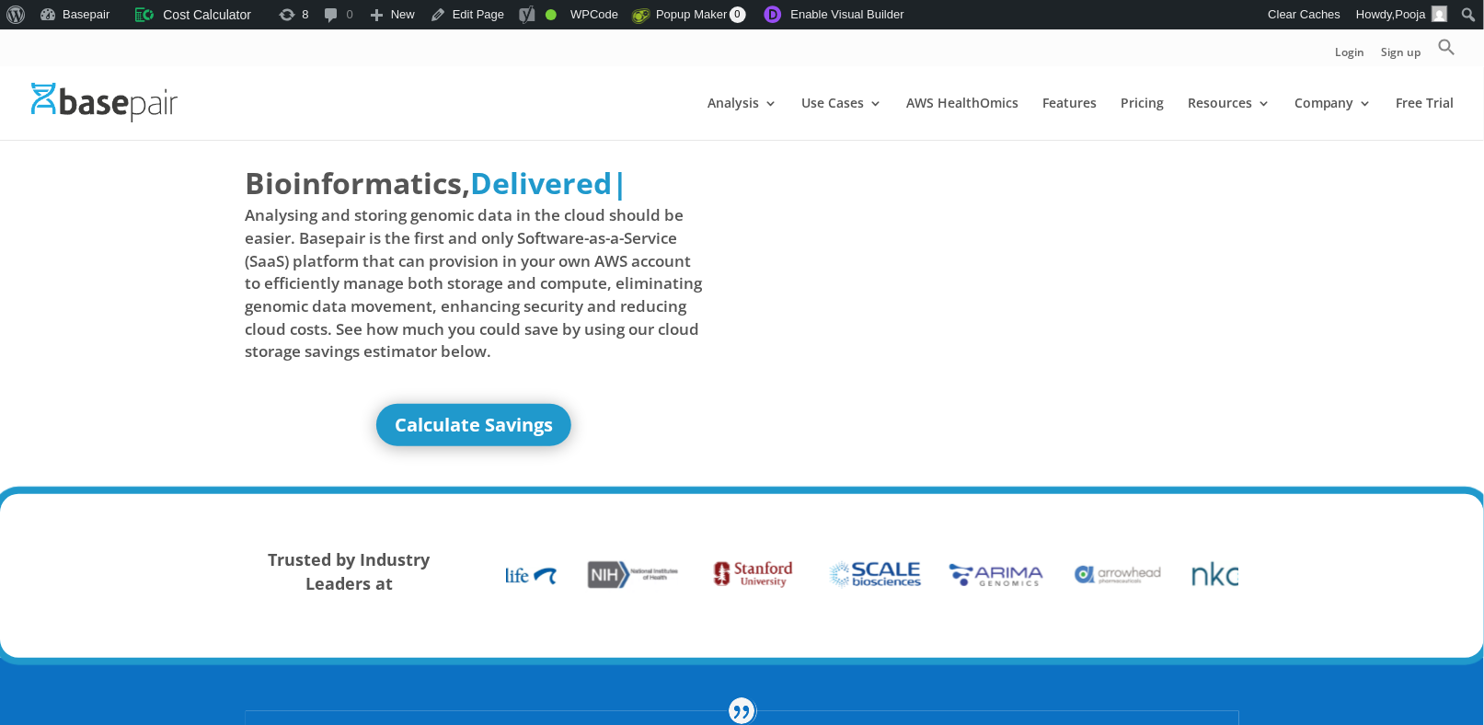
click at [99, 109] on img at bounding box center [104, 103] width 146 height 40
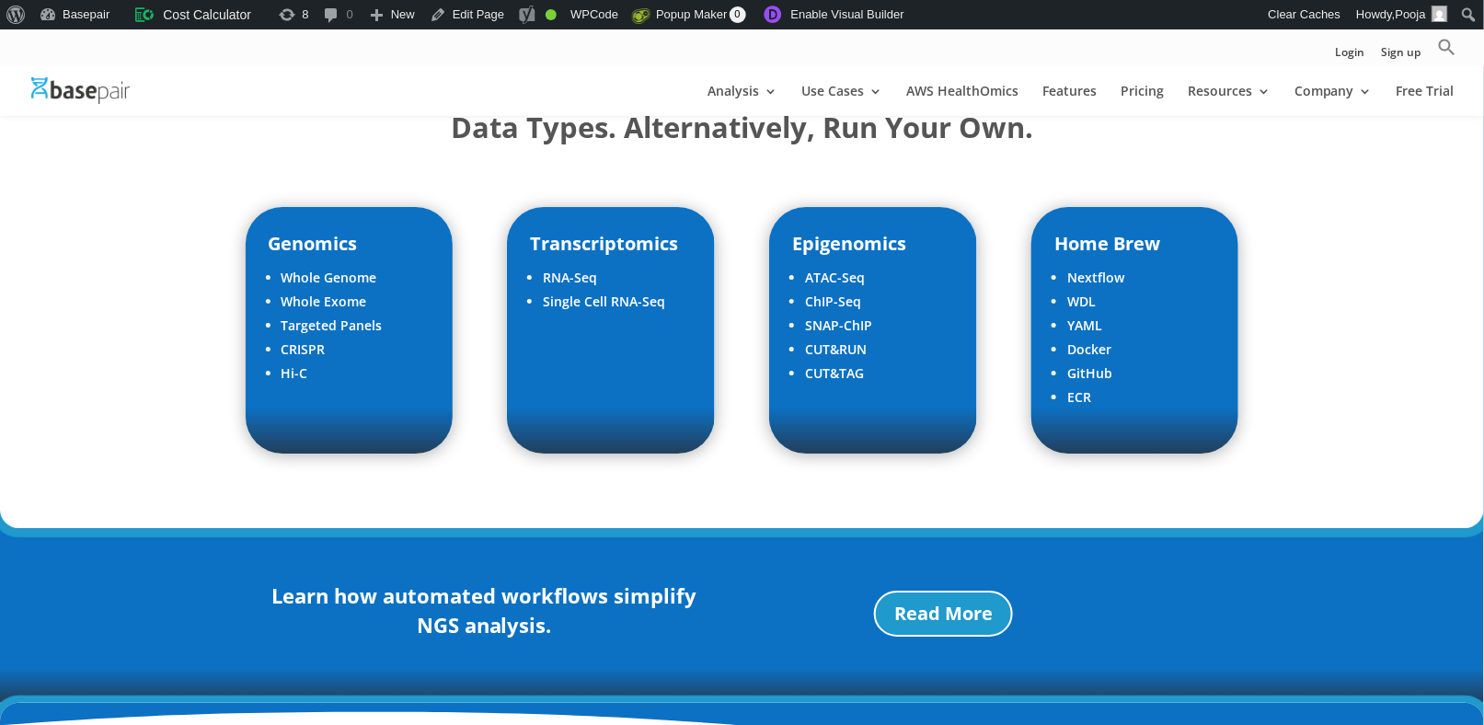
scroll to position [2351, 0]
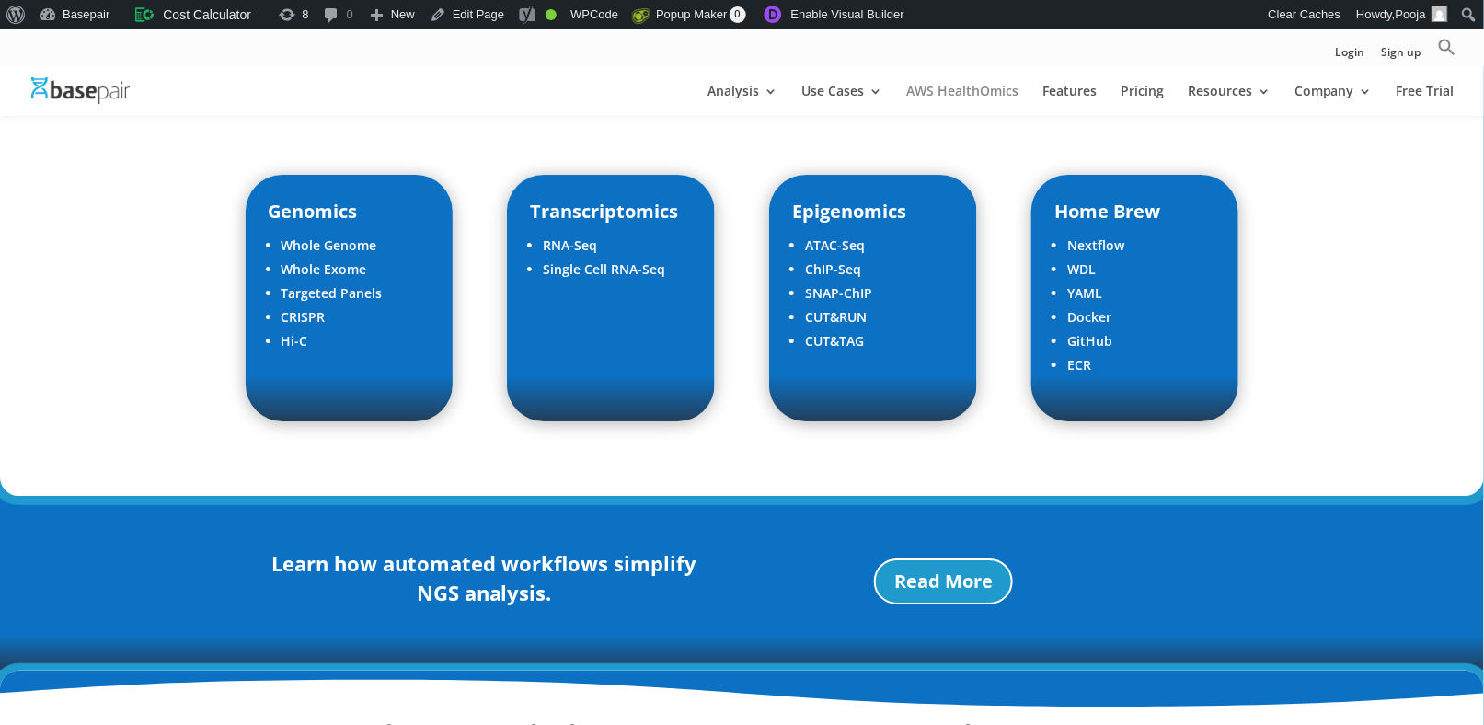
click at [918, 95] on link "AWS HealthOmics" at bounding box center [962, 100] width 112 height 31
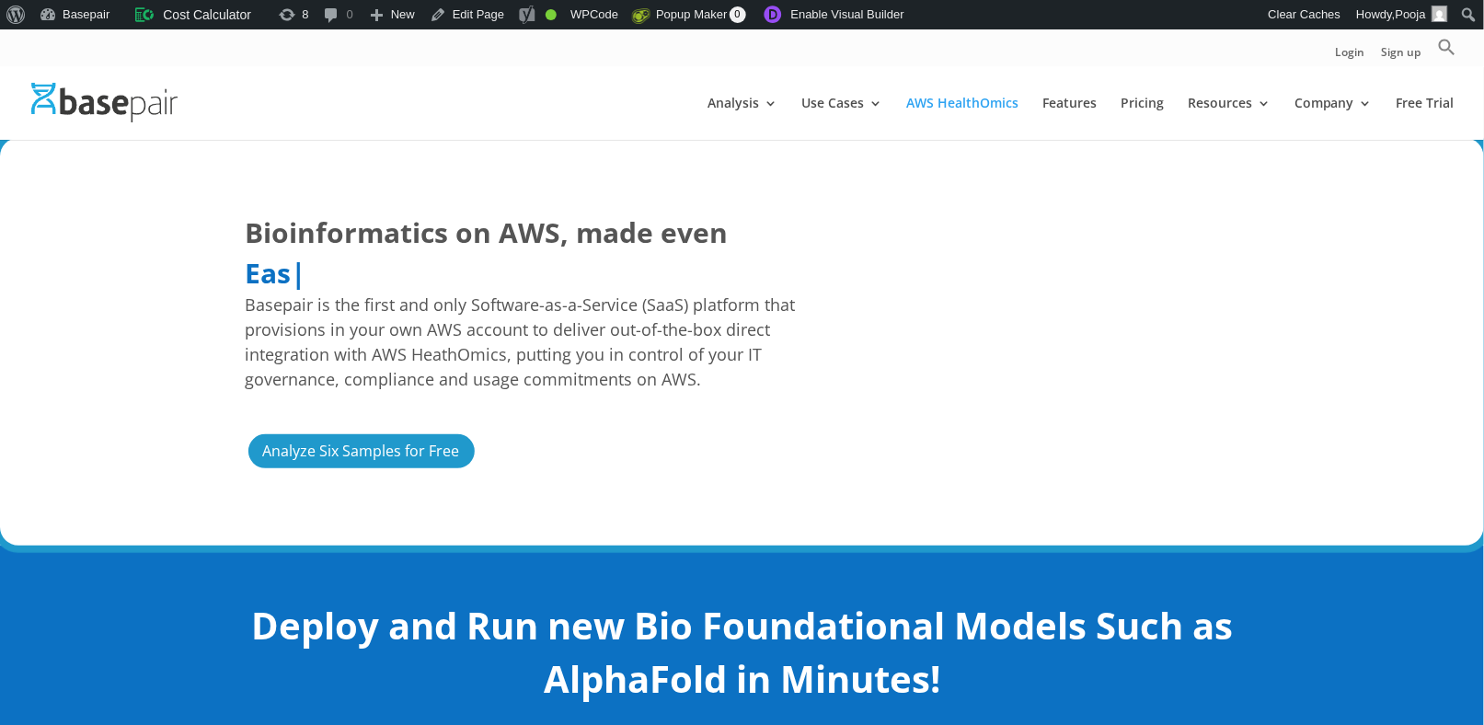
click at [142, 109] on img at bounding box center [104, 103] width 146 height 40
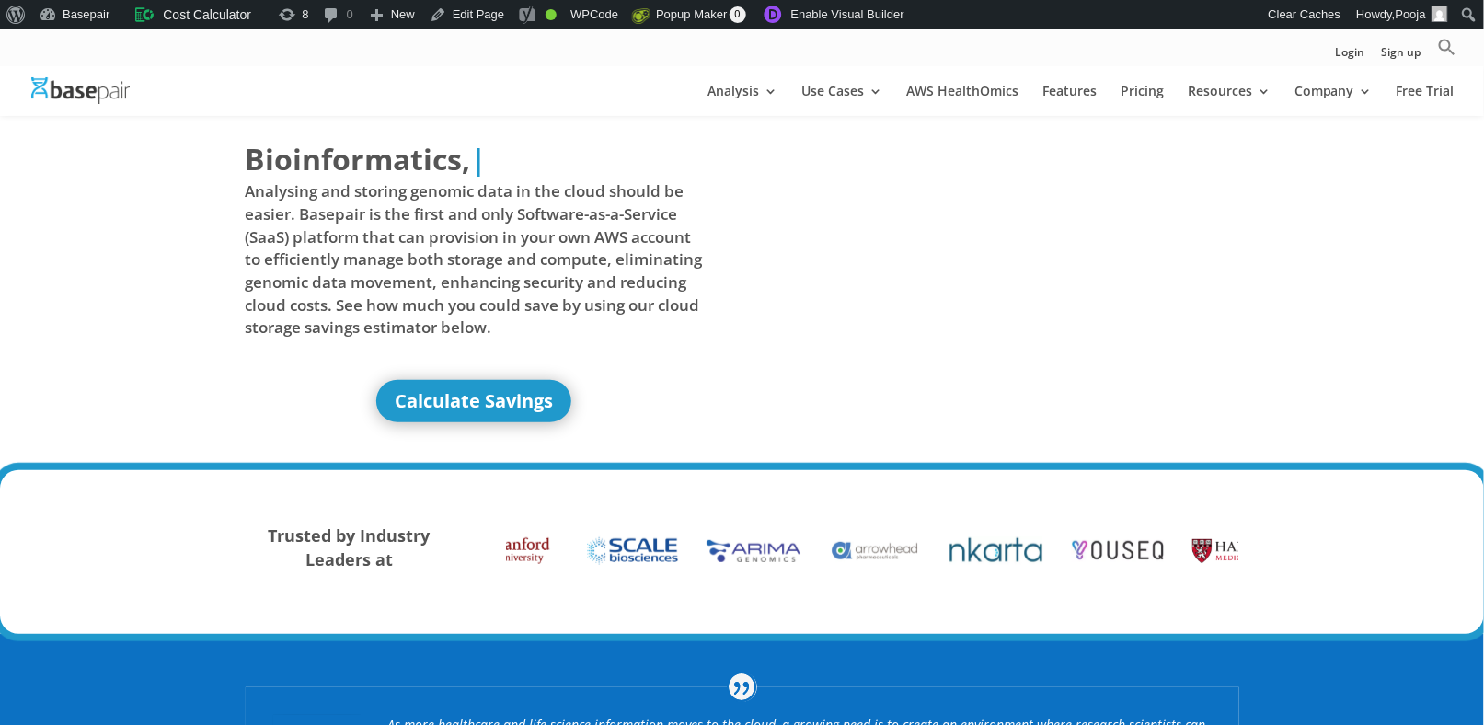
scroll to position [460, 0]
